Goal: Obtain resource: Download file/media

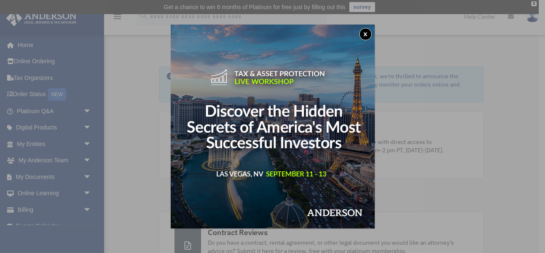
click at [365, 35] on button "x" at bounding box center [365, 34] width 12 height 12
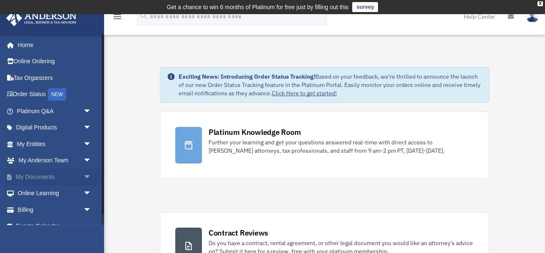
click at [85, 175] on span "arrow_drop_down" at bounding box center [91, 177] width 17 height 17
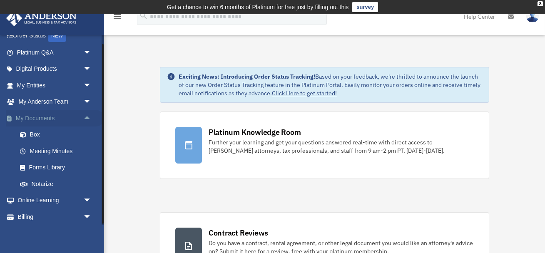
scroll to position [67, 0]
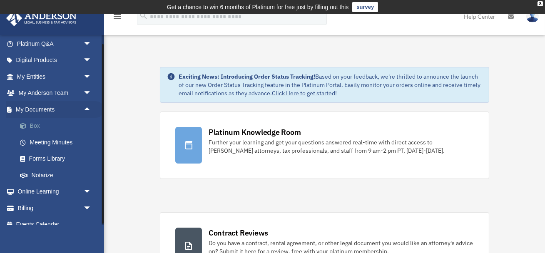
click at [39, 125] on link "Box" at bounding box center [58, 126] width 92 height 17
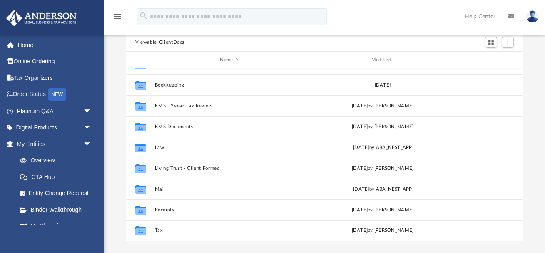
scroll to position [94, 0]
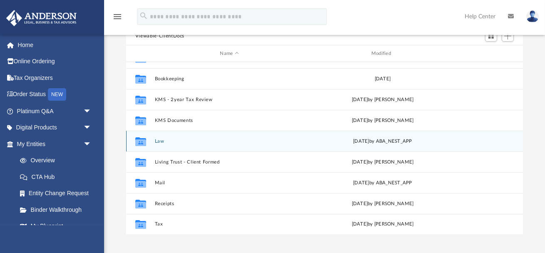
click at [165, 145] on div "Collaborated Folder Law [DATE] by ABA_NEST_APP" at bounding box center [324, 141] width 397 height 21
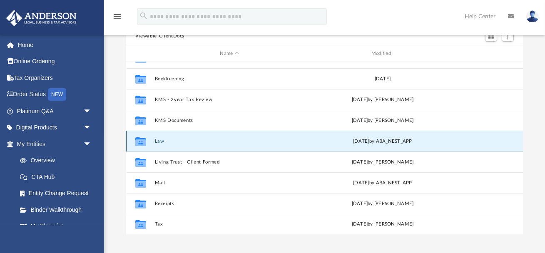
click at [173, 137] on div "Collaborated Folder Law [DATE] by ABA_NEST_APP" at bounding box center [324, 141] width 397 height 21
click at [373, 141] on div "[DATE] by ABA_NEST_APP" at bounding box center [382, 141] width 149 height 7
click at [142, 139] on icon "grid" at bounding box center [140, 142] width 11 height 7
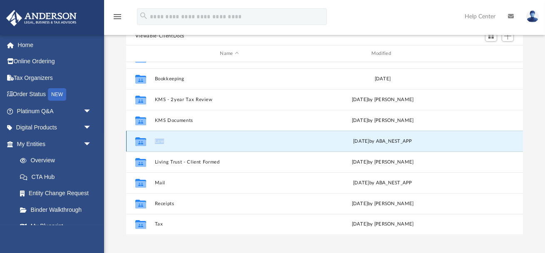
click at [142, 139] on icon "grid" at bounding box center [140, 142] width 11 height 7
click at [215, 140] on button "Law" at bounding box center [228, 141] width 149 height 5
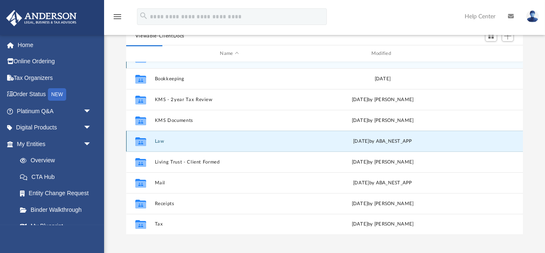
scroll to position [0, 0]
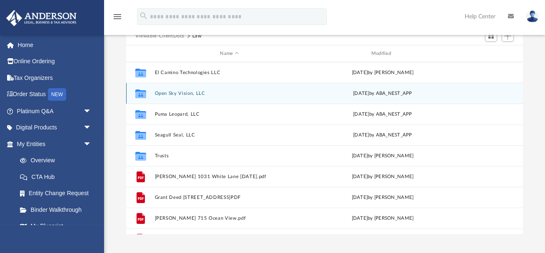
click at [193, 95] on button "Open Sky Vision, LLC" at bounding box center [228, 93] width 149 height 5
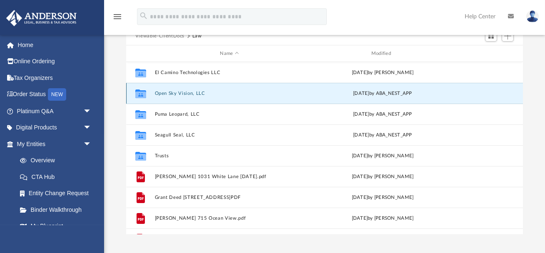
click at [193, 95] on button "Open Sky Vision, LLC" at bounding box center [228, 93] width 149 height 5
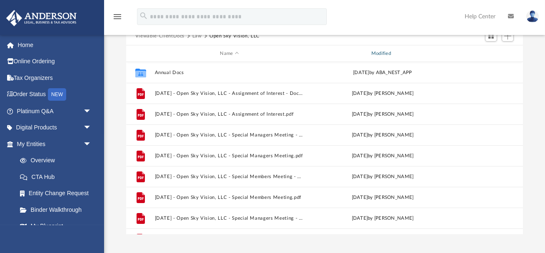
click at [376, 53] on div "Modified" at bounding box center [383, 53] width 150 height 7
click at [378, 56] on div "Modified" at bounding box center [383, 53] width 150 height 7
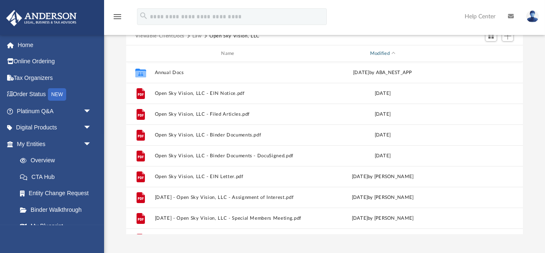
click at [377, 56] on div "Modified" at bounding box center [383, 53] width 150 height 7
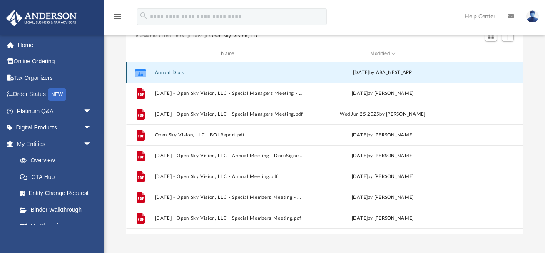
click at [186, 70] on button "Annual Docs" at bounding box center [228, 72] width 149 height 5
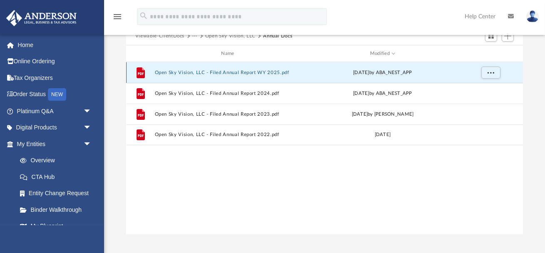
click at [239, 72] on button "Open Sky Vision, LLC - Filed Annual Report WY 2025.pdf" at bounding box center [228, 72] width 149 height 5
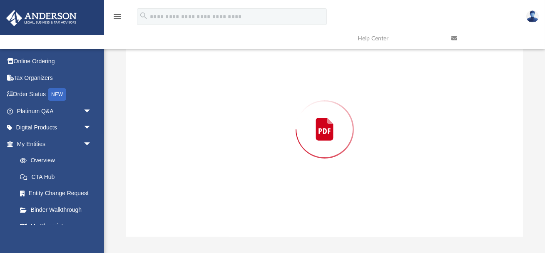
click at [239, 72] on div "Preview" at bounding box center [324, 129] width 397 height 215
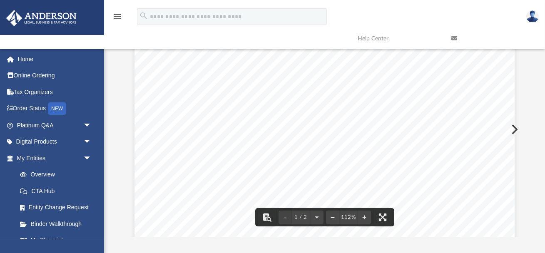
scroll to position [0, 0]
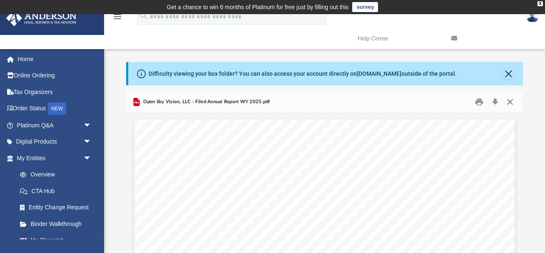
click at [510, 103] on button "Close" at bounding box center [510, 102] width 15 height 13
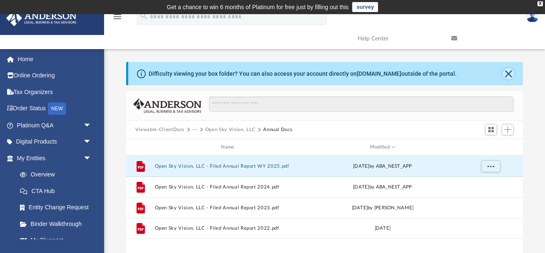
click at [508, 72] on button "Close" at bounding box center [509, 74] width 12 height 12
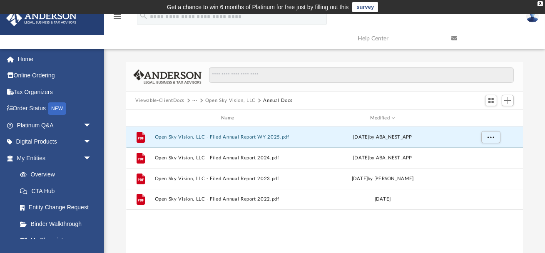
click at [230, 100] on button "Open Sky Vision, LLC" at bounding box center [230, 100] width 50 height 7
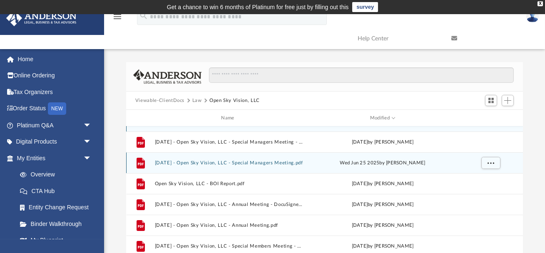
scroll to position [12, 0]
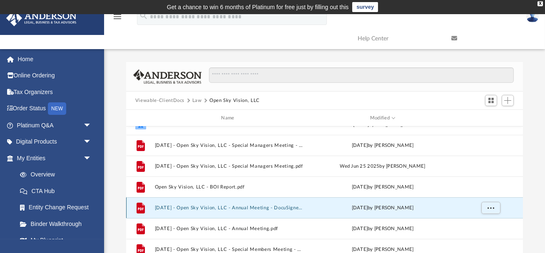
click at [246, 207] on button "[DATE] - Open Sky Vision, LLC - Annual Meeting - DocuSigned.pdf" at bounding box center [228, 207] width 149 height 5
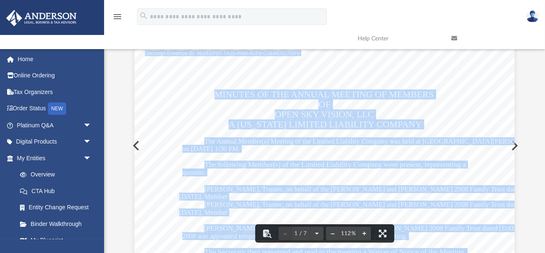
scroll to position [0, 0]
